Goal: Task Accomplishment & Management: Use online tool/utility

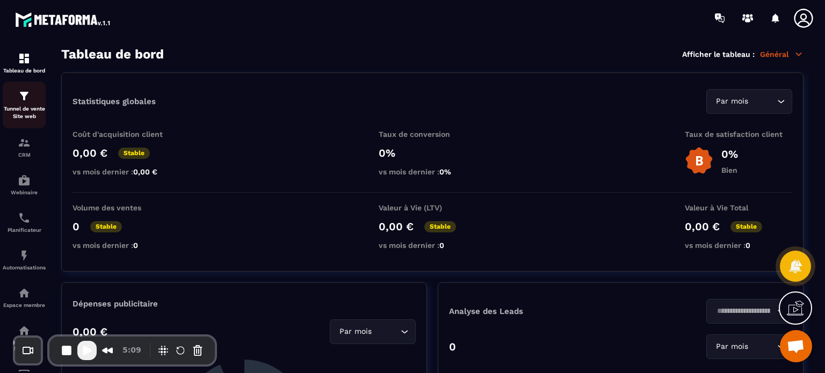
click at [42, 104] on div "Tunnel de vente Site web" at bounding box center [24, 105] width 43 height 31
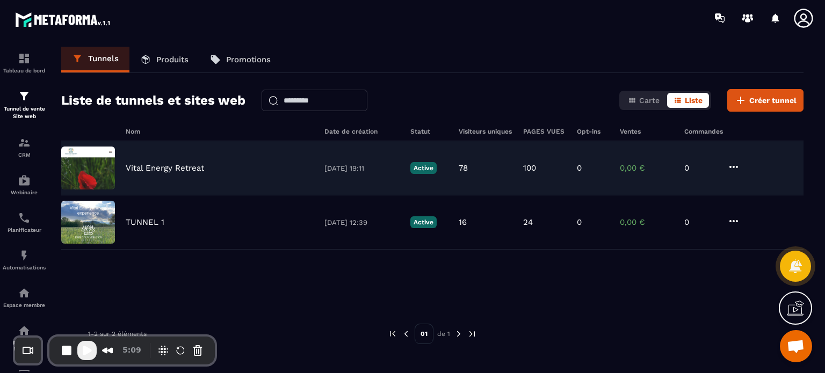
click at [182, 171] on p "Vital Energy Retreat" at bounding box center [165, 168] width 78 height 10
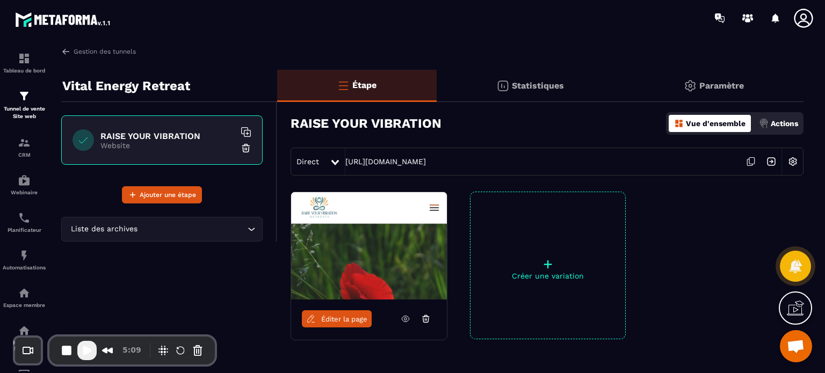
click at [348, 324] on link "Éditer la page" at bounding box center [337, 318] width 70 height 17
